Goal: Check status: Check status

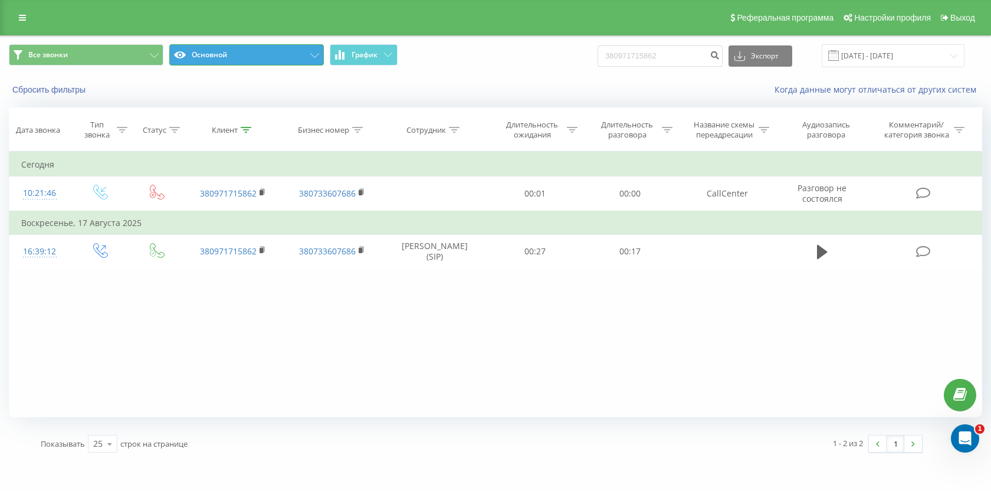
click at [252, 50] on button "Основной" at bounding box center [246, 54] width 155 height 21
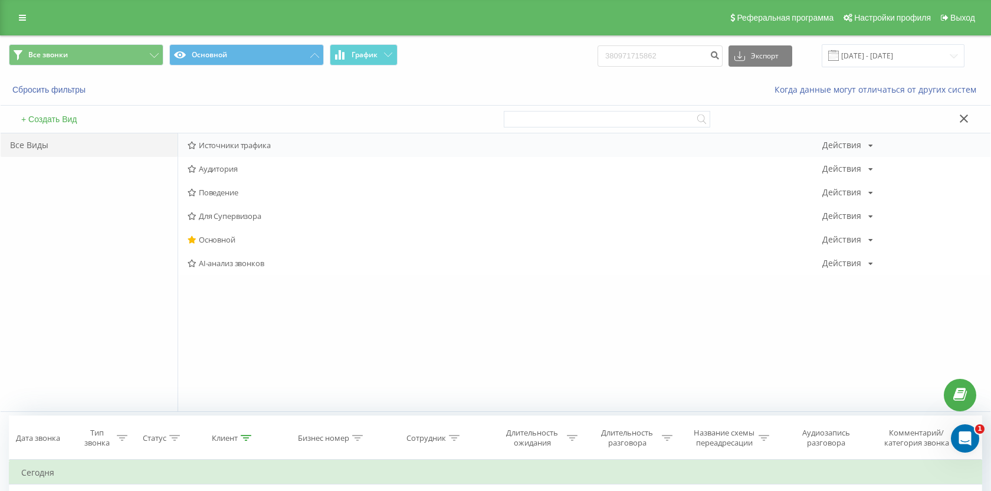
click at [222, 149] on span "Источники трафика" at bounding box center [505, 145] width 635 height 8
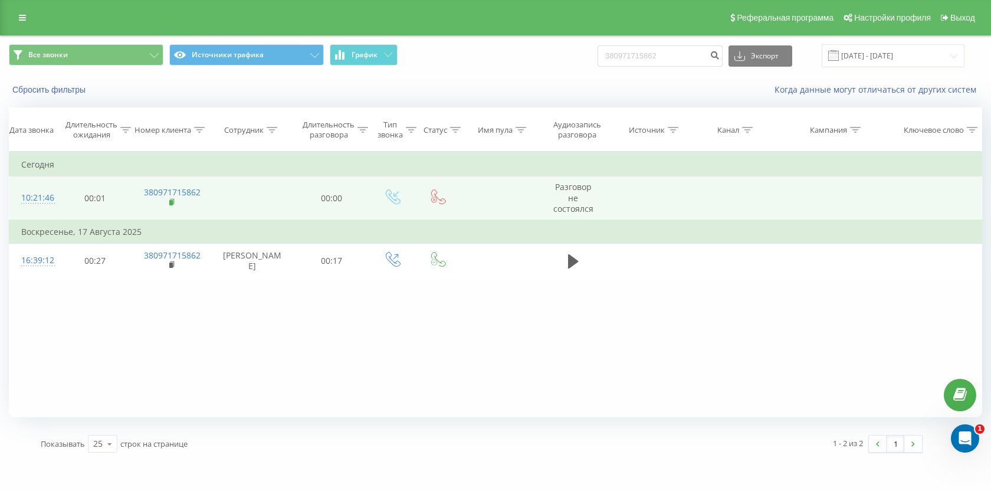
click at [172, 203] on rect at bounding box center [171, 202] width 4 height 5
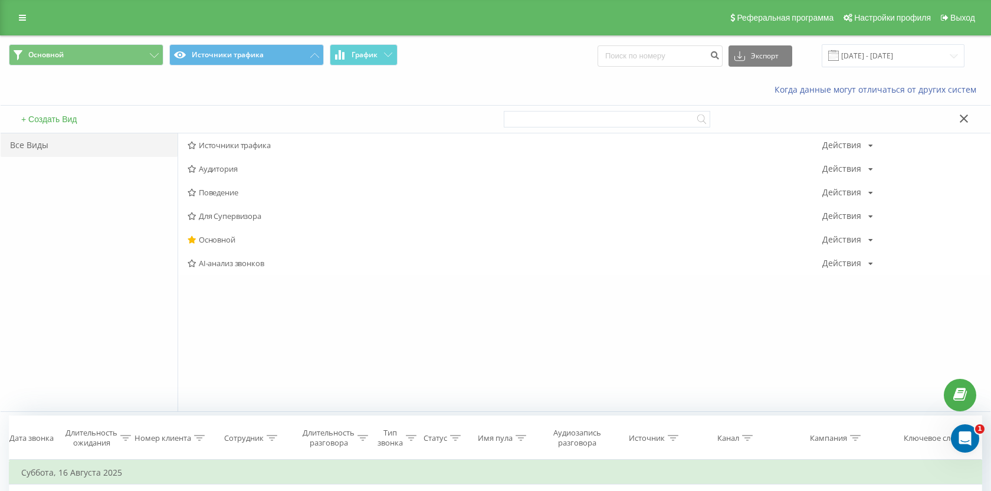
click at [968, 117] on icon at bounding box center [964, 118] width 9 height 8
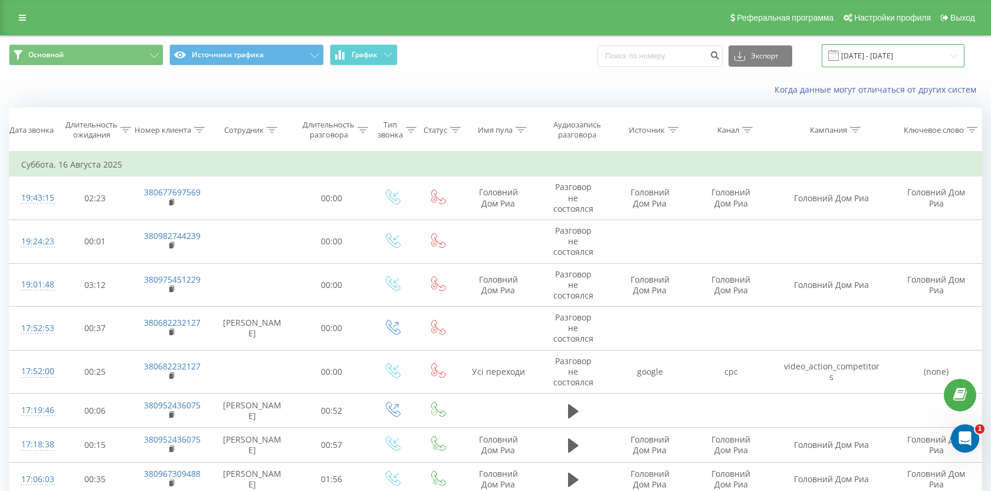
click at [877, 57] on input "16.08.2025 - 16.08.2025" at bounding box center [893, 55] width 143 height 23
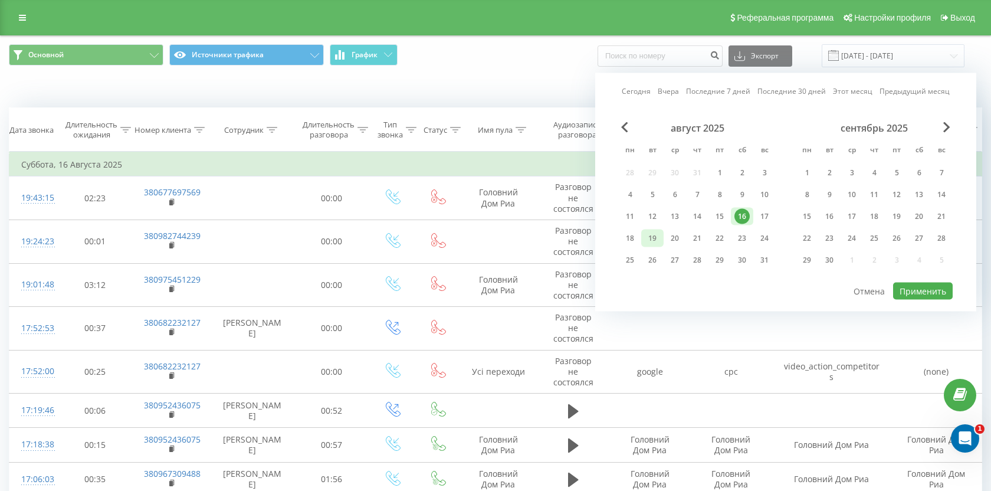
click at [652, 234] on div "19" at bounding box center [652, 238] width 15 height 15
click at [927, 290] on button "Применить" at bounding box center [923, 291] width 60 height 17
type input "[DATE] - [DATE]"
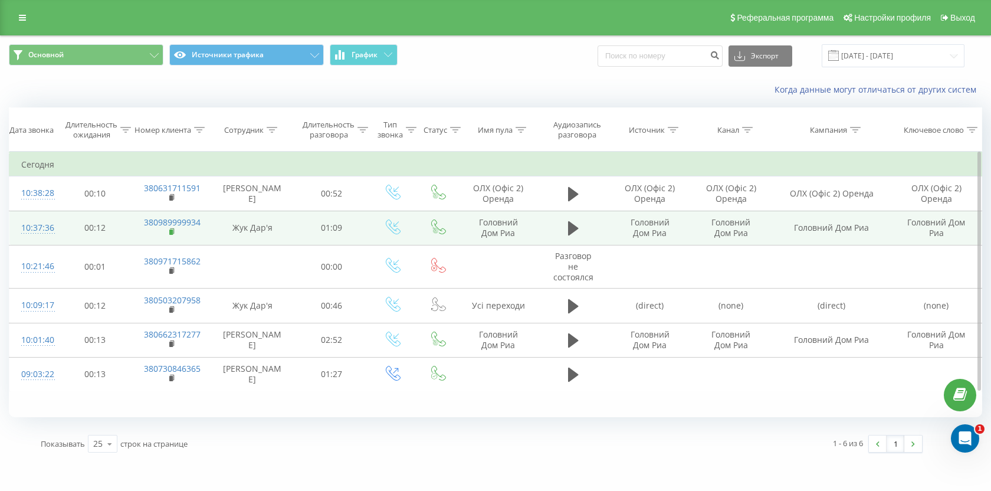
click at [172, 232] on rect at bounding box center [171, 231] width 4 height 5
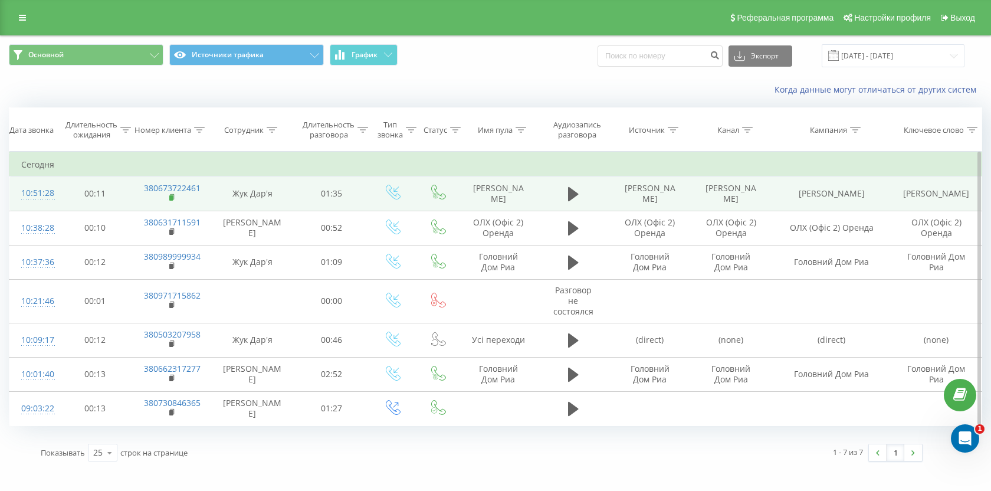
click at [169, 199] on rect at bounding box center [171, 197] width 4 height 5
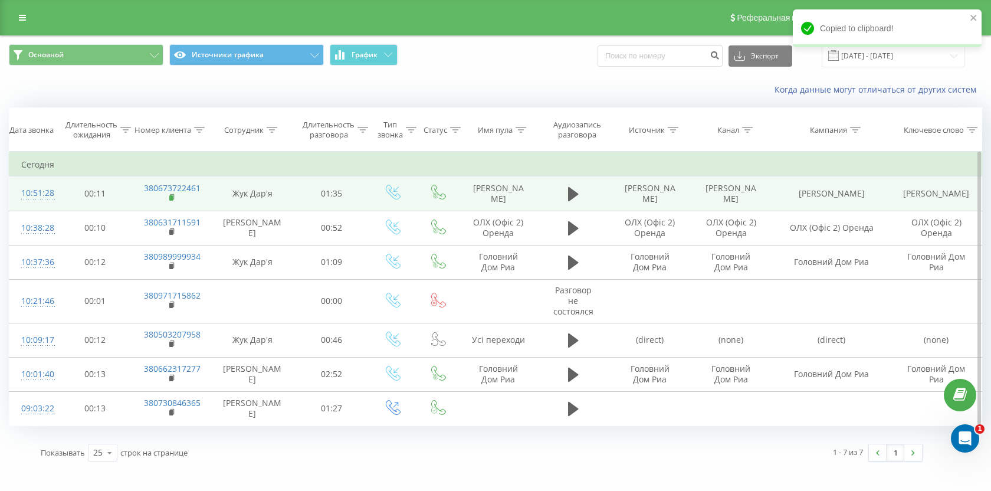
click at [173, 196] on icon at bounding box center [172, 198] width 6 height 8
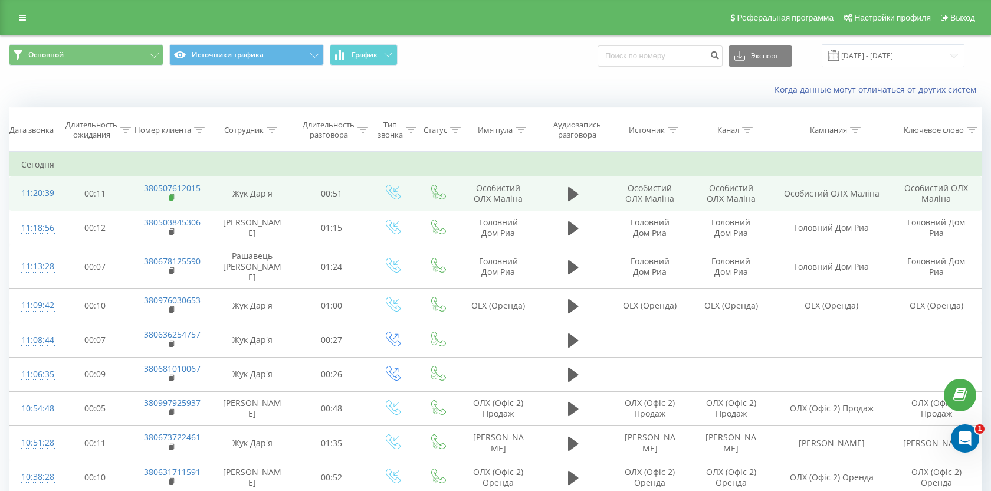
click at [173, 198] on rect at bounding box center [171, 197] width 4 height 5
